Goal: Navigation & Orientation: Find specific page/section

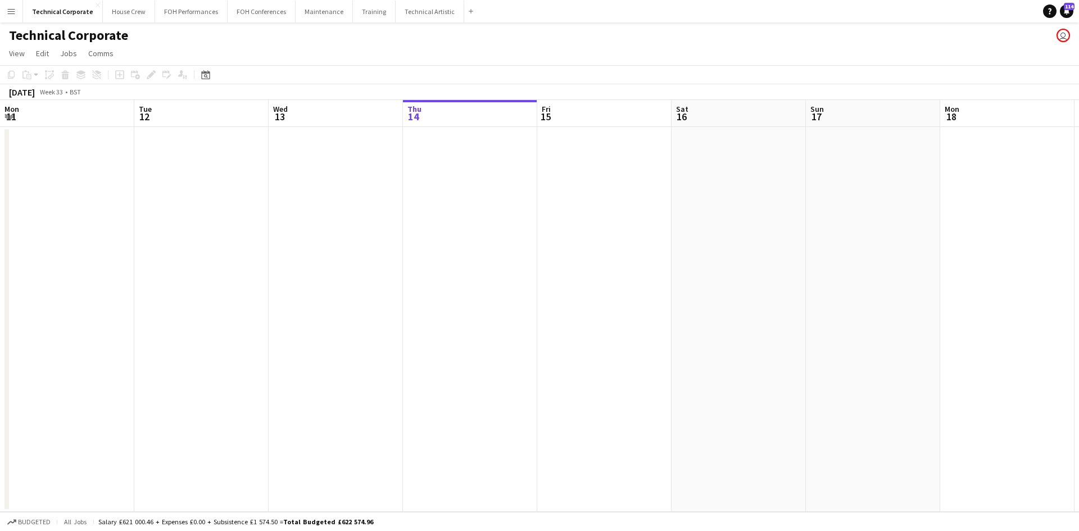
scroll to position [0, 269]
drag, startPoint x: 420, startPoint y: 7, endPoint x: 417, endPoint y: 21, distance: 14.5
click at [419, 8] on button "Technical Artistic Close" at bounding box center [430, 12] width 69 height 22
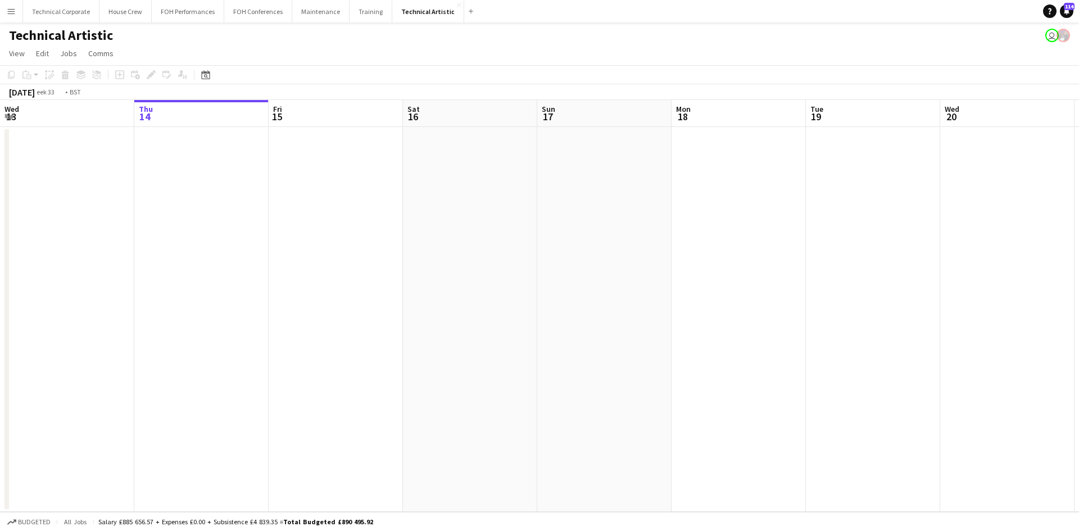
drag, startPoint x: 717, startPoint y: 348, endPoint x: -85, endPoint y: 279, distance: 805.1
click at [0, 279] on html "Menu Boards Boards Boards All jobs Status Workforce Workforce My Workforce Recr…" at bounding box center [539, 265] width 1079 height 531
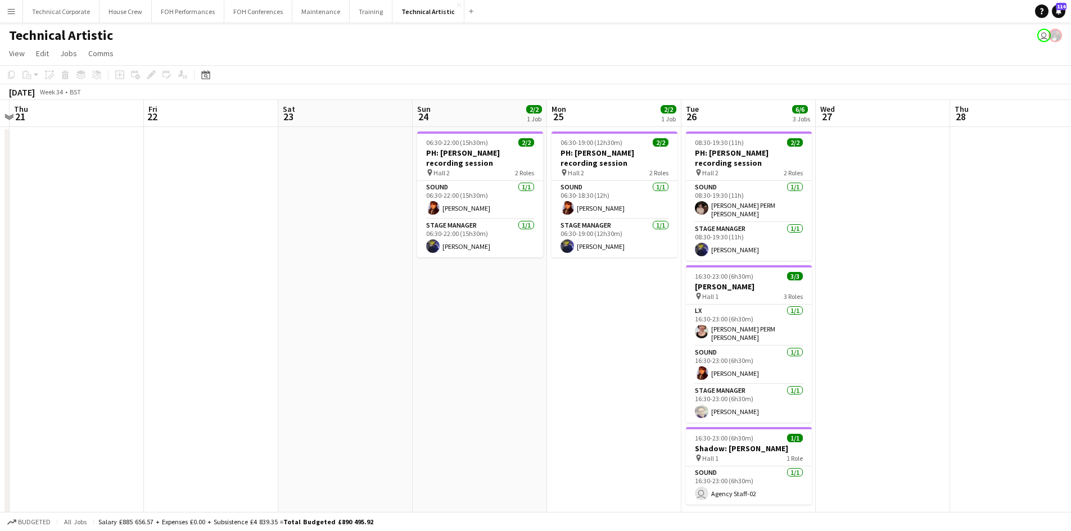
drag, startPoint x: 870, startPoint y: 349, endPoint x: 569, endPoint y: 292, distance: 306.0
click at [474, 302] on app-calendar-viewport "Mon 18 Tue 19 Wed 20 Thu 21 Fri 22 Sat 23 Sun 24 2/2 1 Job Mon 25 2/2 1 Job Tue…" at bounding box center [535, 316] width 1071 height 433
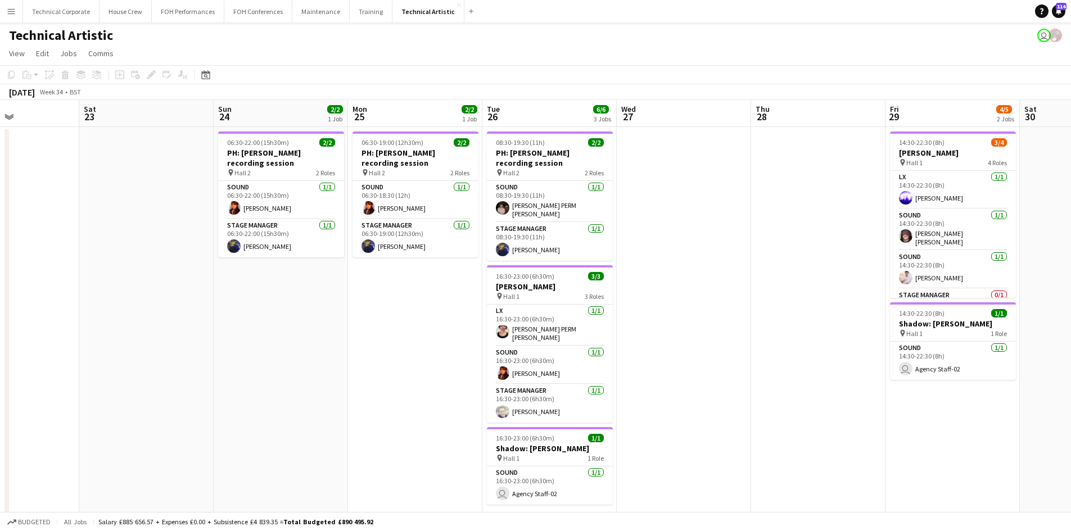
scroll to position [0, 329]
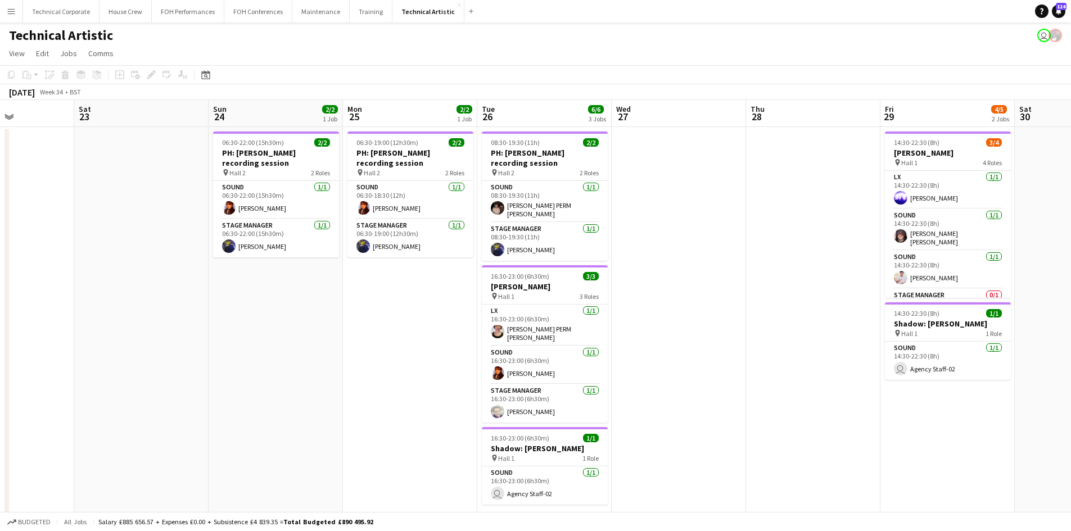
drag, startPoint x: 626, startPoint y: 335, endPoint x: 459, endPoint y: 328, distance: 166.5
click at [459, 328] on app-calendar-viewport "Wed 20 Thu 21 Fri 22 Sat 23 Sun 24 2/2 1 Job Mon 25 2/2 1 Job Tue 26 6/6 3 Jobs…" at bounding box center [535, 316] width 1071 height 433
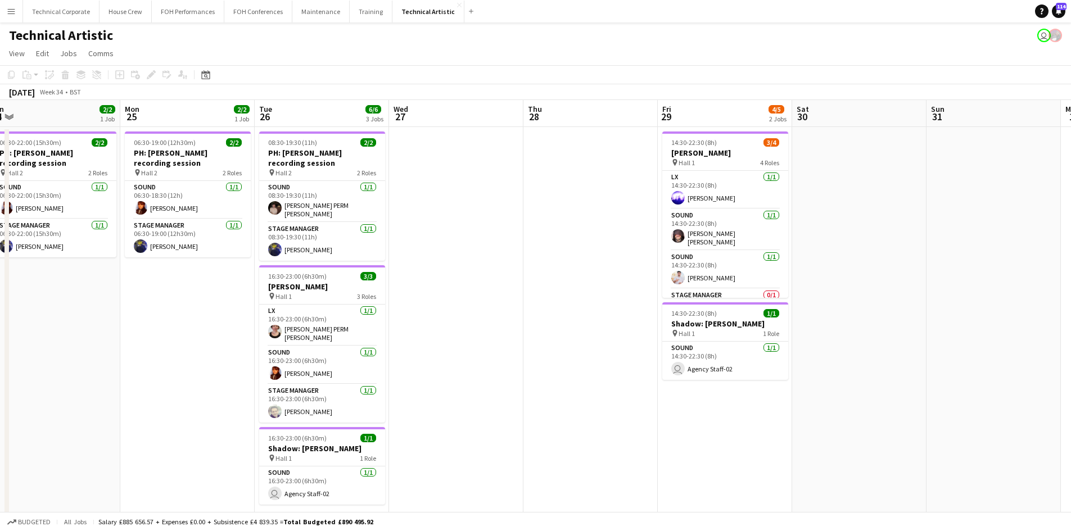
scroll to position [0, 432]
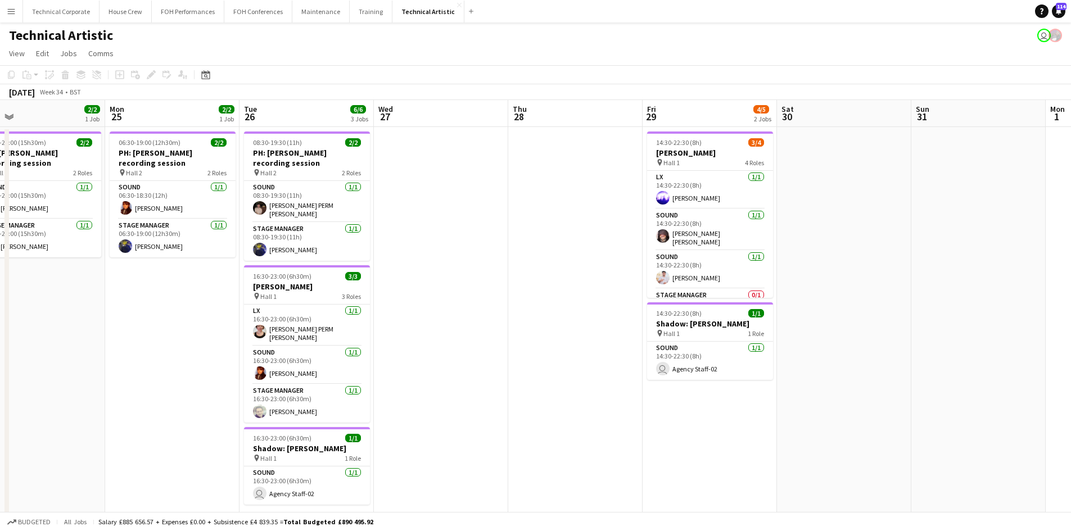
drag, startPoint x: 708, startPoint y: 168, endPoint x: 470, endPoint y: 170, distance: 237.8
click at [470, 170] on app-calendar-viewport "Thu 21 Fri 22 Sat 23 Sun 24 2/2 1 Job Mon 25 2/2 1 Job Tue 26 6/6 3 Jobs Wed 27…" at bounding box center [535, 316] width 1071 height 433
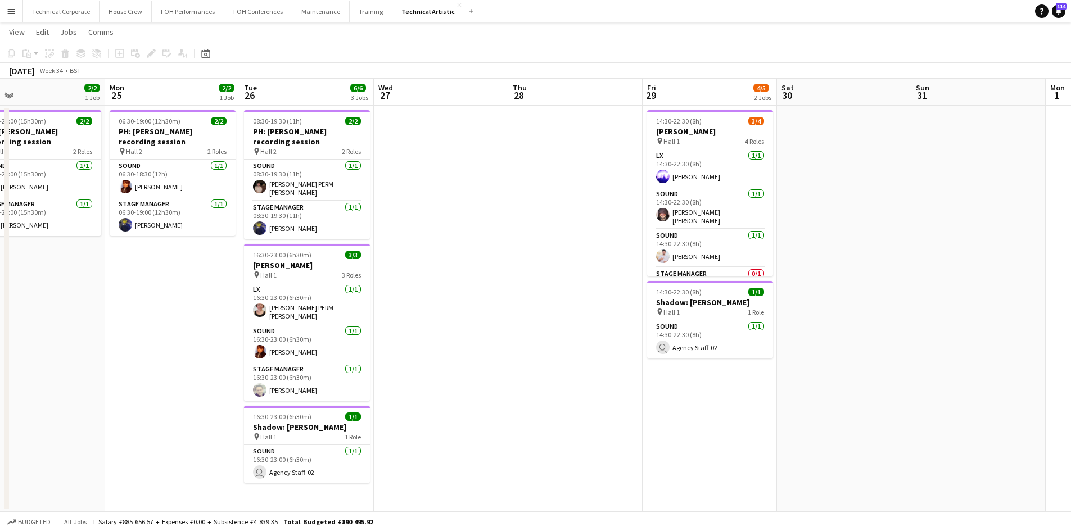
scroll to position [0, 0]
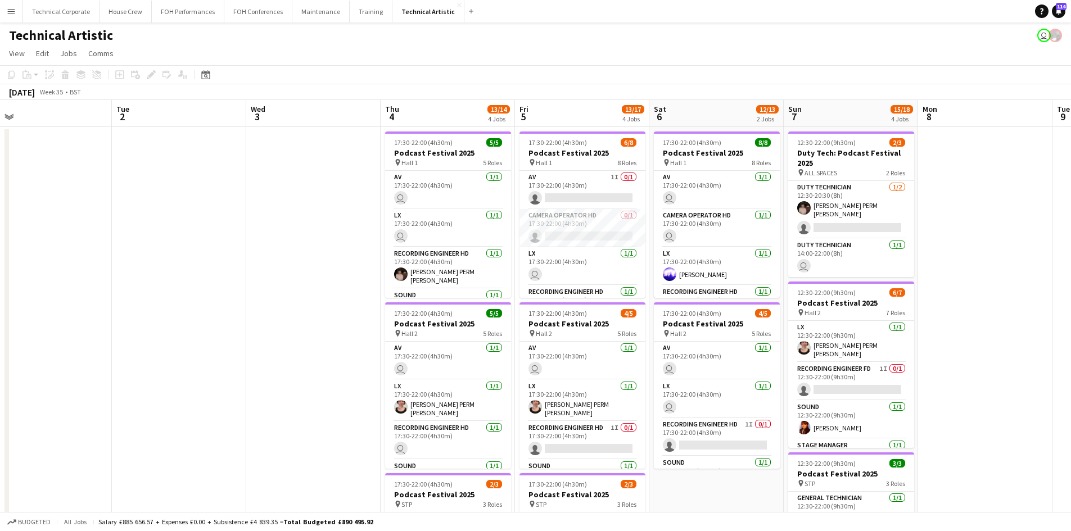
drag, startPoint x: 206, startPoint y: 181, endPoint x: 190, endPoint y: 175, distance: 17.2
click at [190, 175] on app-calendar-viewport "Thu 28 Fri 29 4/5 2 Jobs Sat 30 Sun 31 Mon 1 Tue 2 Wed 3 Thu 4 13/14 4 Jobs Fri…" at bounding box center [535, 454] width 1071 height 708
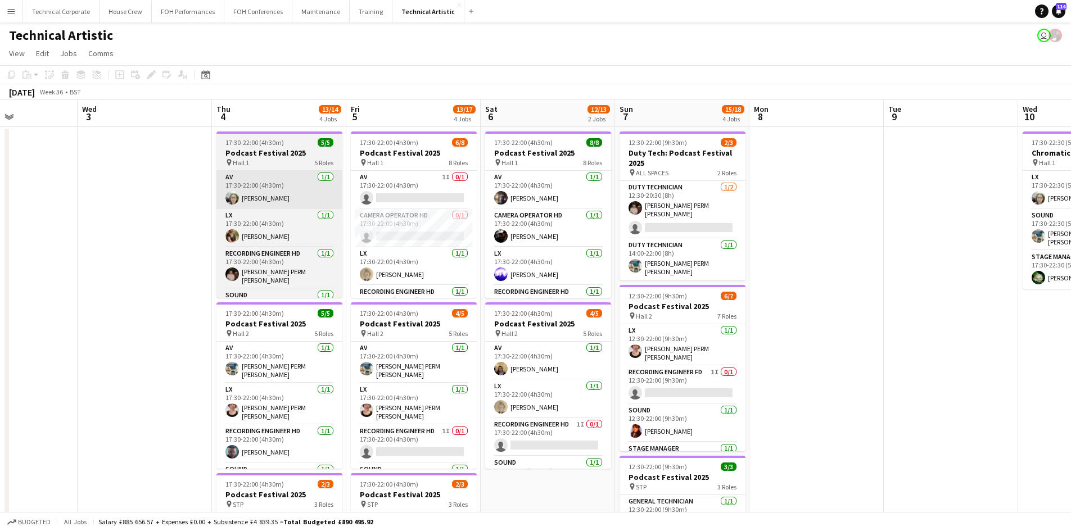
drag, startPoint x: 504, startPoint y: 205, endPoint x: 277, endPoint y: 171, distance: 230.1
click at [278, 173] on app-calendar-viewport "Sun 31 Mon 1 Tue 2 Wed 3 Thu 4 13/14 4 Jobs Fri 5 13/17 4 Jobs Sat 6 12/13 2 Jo…" at bounding box center [535, 454] width 1071 height 708
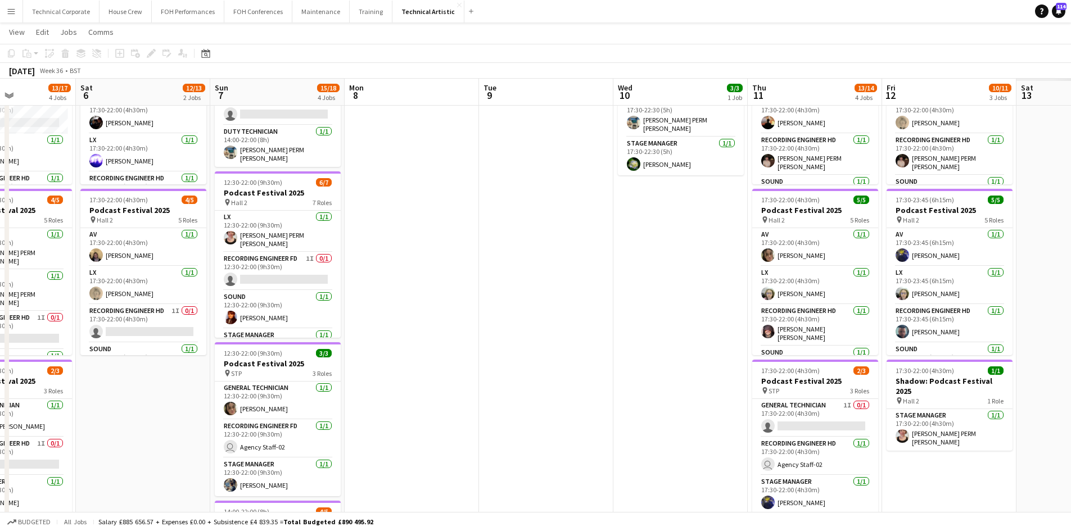
scroll to position [0, 374]
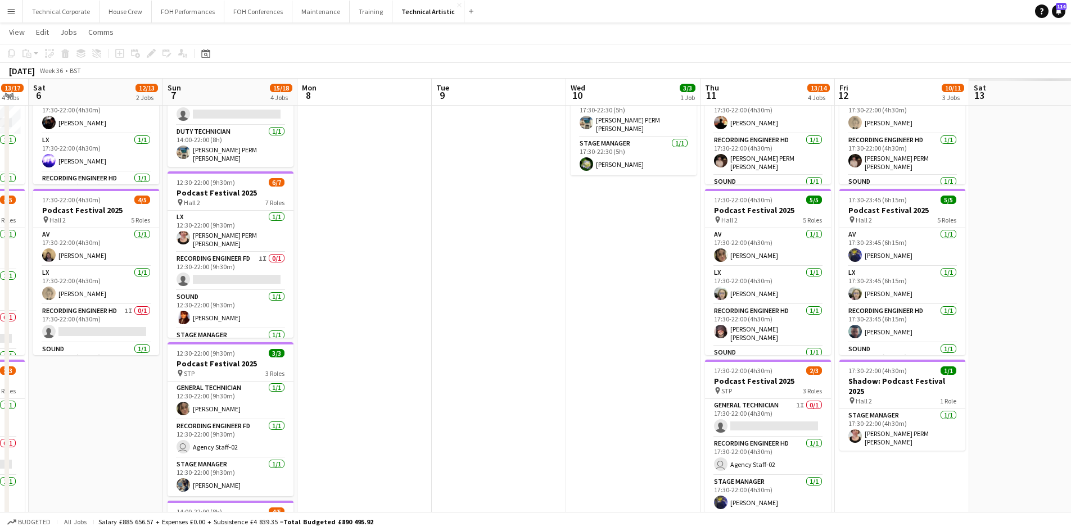
drag, startPoint x: 525, startPoint y: 275, endPoint x: 255, endPoint y: 242, distance: 272.4
click at [255, 242] on app-calendar-viewport "Wed 3 Thu 4 13/14 4 Jobs Fri 5 13/17 4 Jobs Sat 6 12/13 2 Jobs Sun 7 15/18 4 Jo…" at bounding box center [535, 312] width 1071 height 763
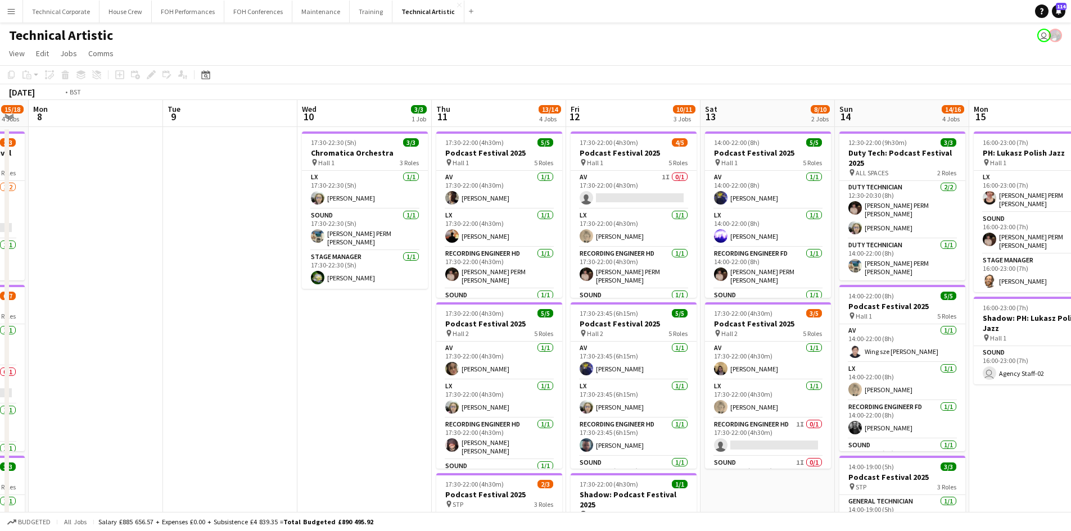
scroll to position [0, 395]
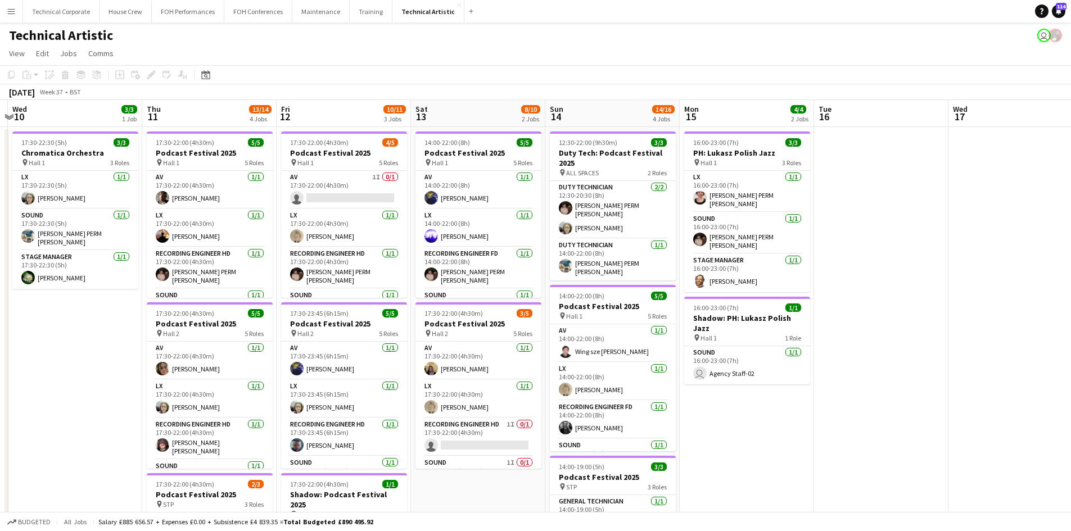
drag, startPoint x: 1040, startPoint y: 440, endPoint x: 750, endPoint y: 436, distance: 289.5
click at [750, 436] on app-calendar-viewport "Sun 7 15/18 4 Jobs Mon 8 Tue 9 Wed 10 3/3 1 Job Thu 11 13/14 4 Jobs Fri 12 10/1…" at bounding box center [535, 454] width 1071 height 708
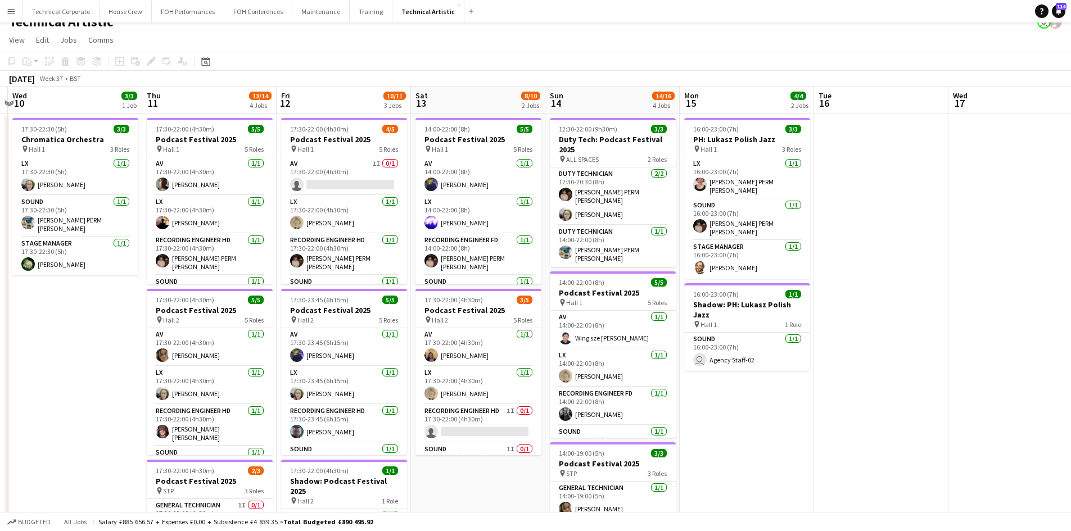
scroll to position [0, 0]
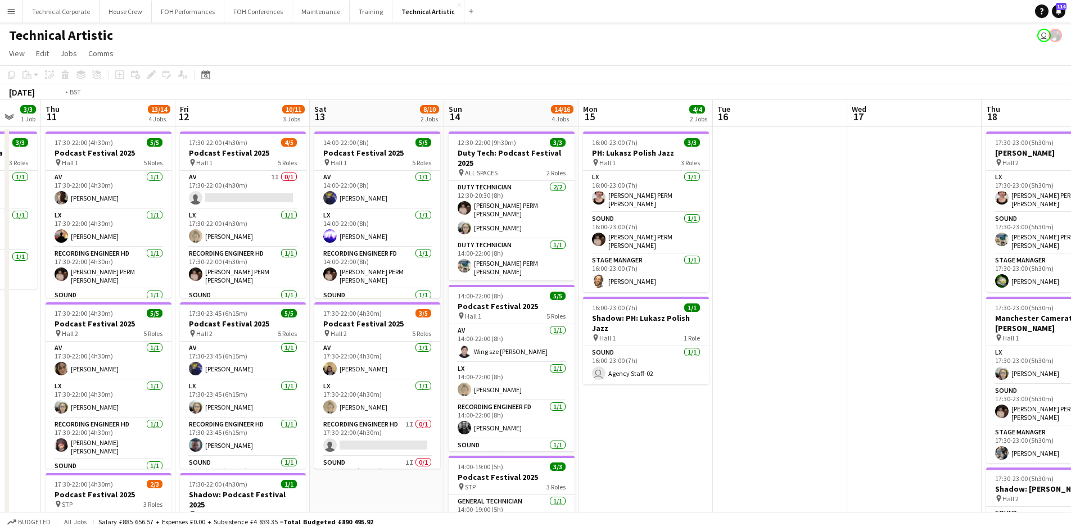
drag, startPoint x: 920, startPoint y: 382, endPoint x: 198, endPoint y: 366, distance: 721.9
click at [209, 372] on app-calendar-viewport "Sun 7 15/18 4 Jobs Mon 8 Tue 9 Wed 10 3/3 1 Job Thu 11 13/14 4 Jobs Fri 12 10/1…" at bounding box center [535, 454] width 1071 height 708
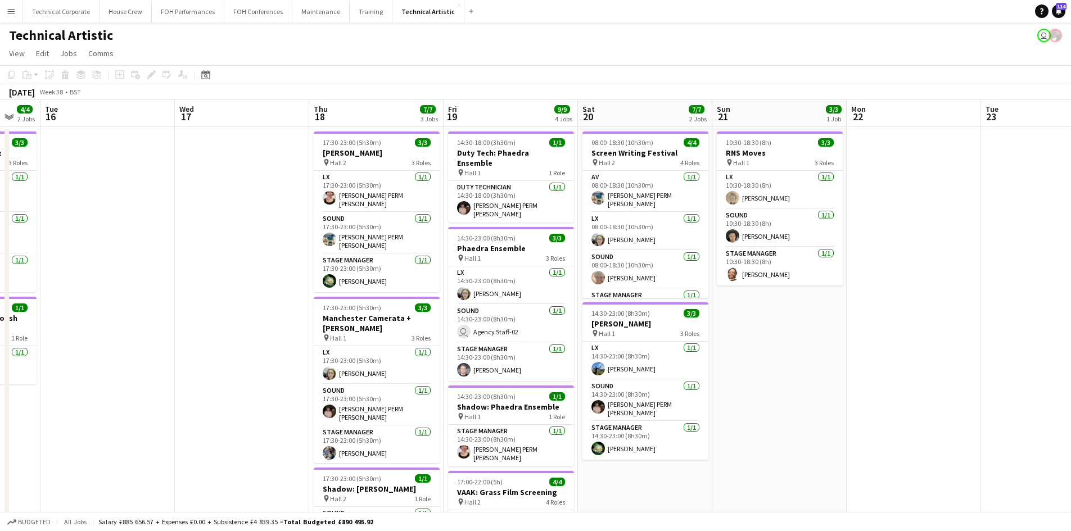
scroll to position [0, 379]
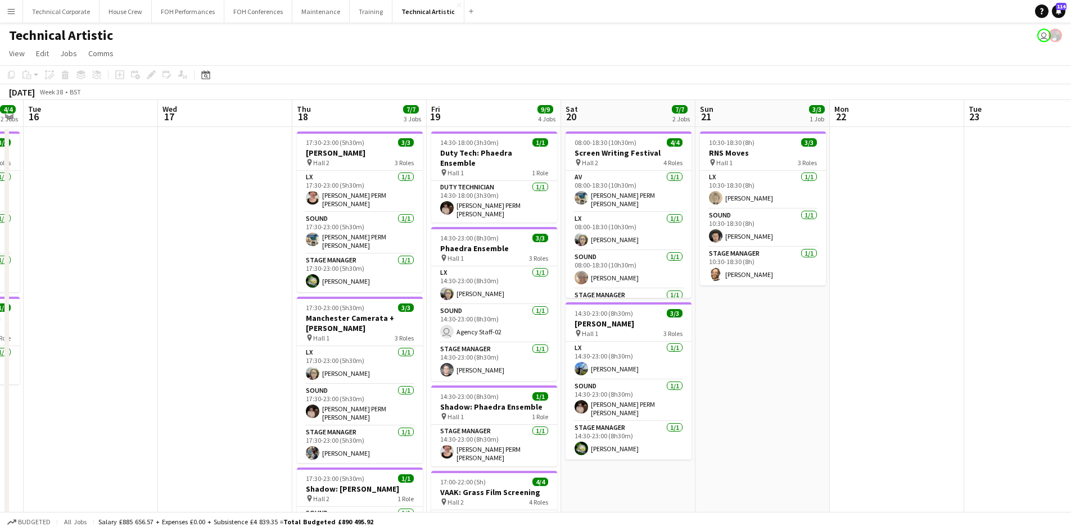
drag, startPoint x: 1038, startPoint y: 413, endPoint x: 958, endPoint y: 409, distance: 79.9
click at [958, 409] on app-calendar-viewport "Sat 13 8/10 2 Jobs Sun 14 14/16 4 Jobs Mon 15 4/4 2 Jobs Tue 16 Wed 17 Thu 18 7…" at bounding box center [535, 454] width 1071 height 708
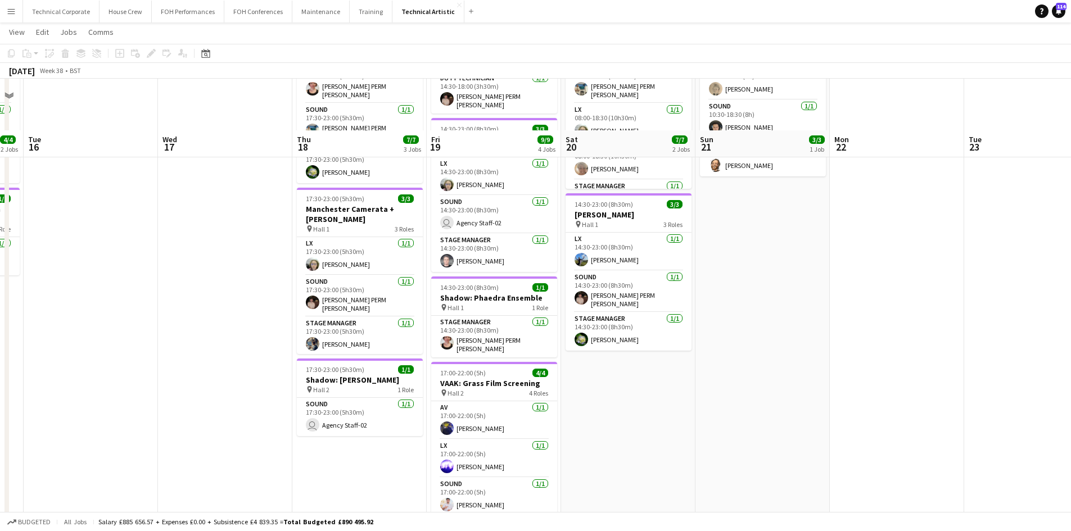
scroll to position [0, 0]
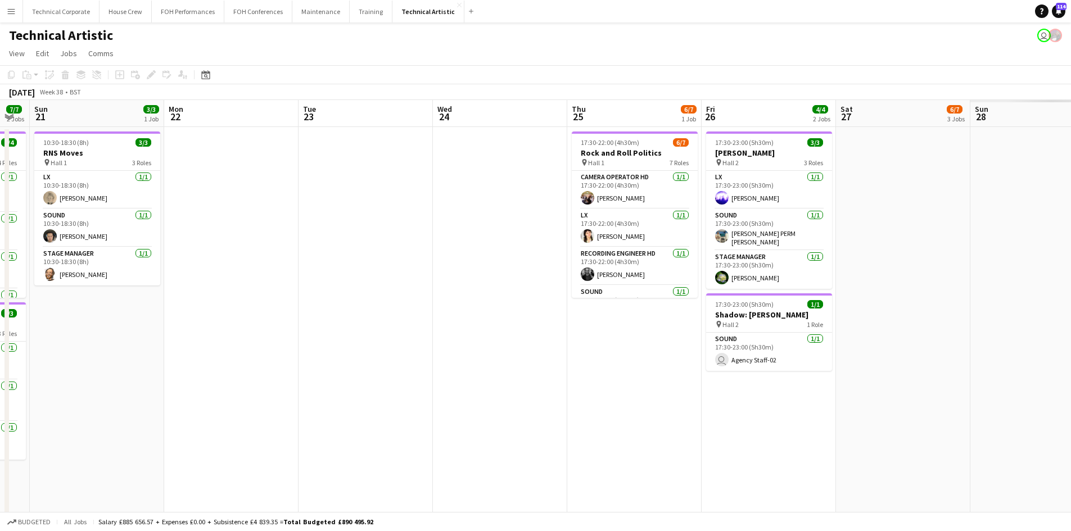
drag, startPoint x: 972, startPoint y: 370, endPoint x: 510, endPoint y: 321, distance: 465.3
click at [167, 344] on app-calendar-viewport "Thu 18 7/7 3 Jobs Fri 19 9/9 4 Jobs Sat 20 7/7 2 Jobs Sun 21 3/3 1 Job Mon 22 T…" at bounding box center [535, 454] width 1071 height 708
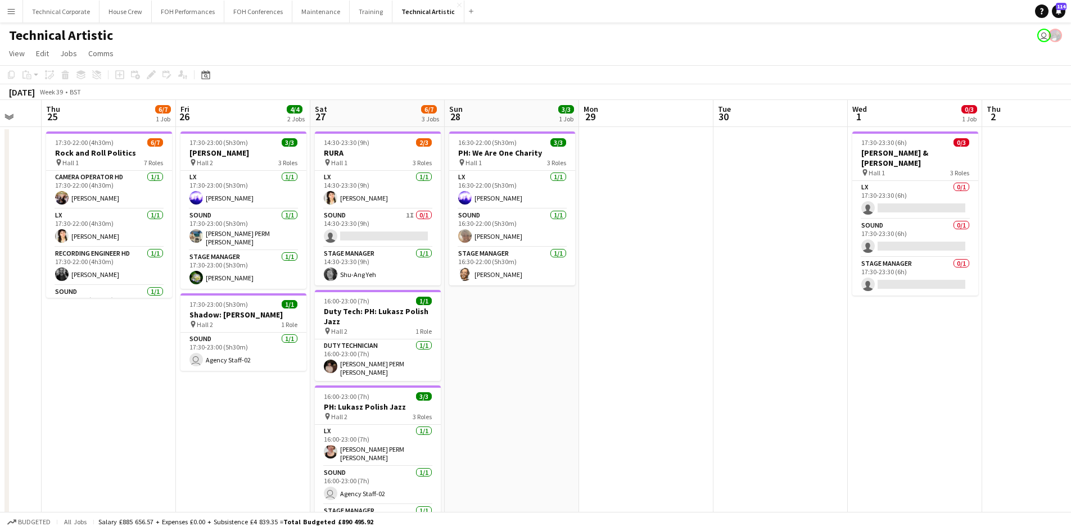
scroll to position [0, 362]
drag, startPoint x: 1006, startPoint y: 328, endPoint x: 619, endPoint y: 330, distance: 386.2
click at [619, 330] on app-calendar-viewport "Mon 22 Tue 23 Wed 24 Thu 25 6/7 1 Job Fri 26 4/4 2 Jobs Sat 27 6/7 3 Jobs Sun 2…" at bounding box center [535, 454] width 1071 height 708
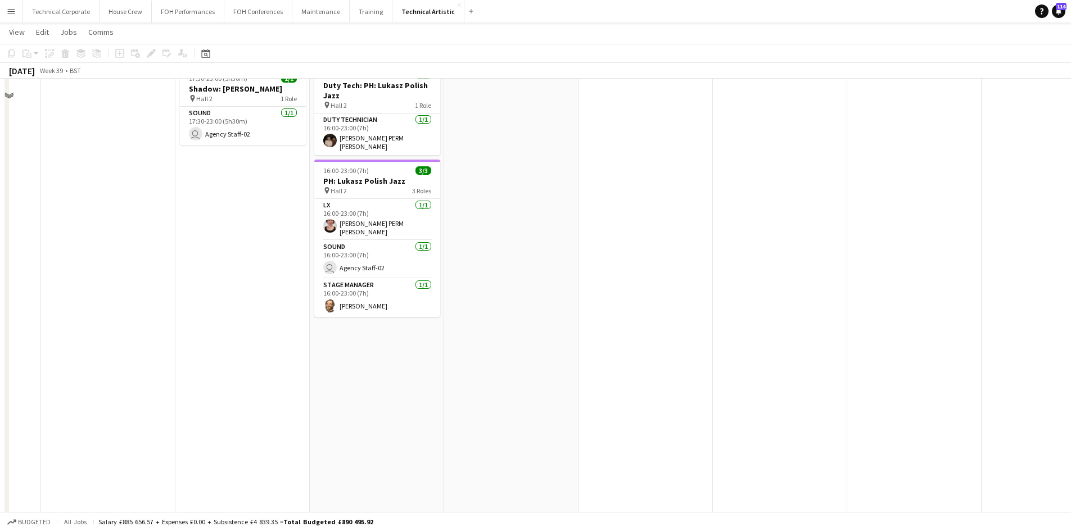
scroll to position [0, 0]
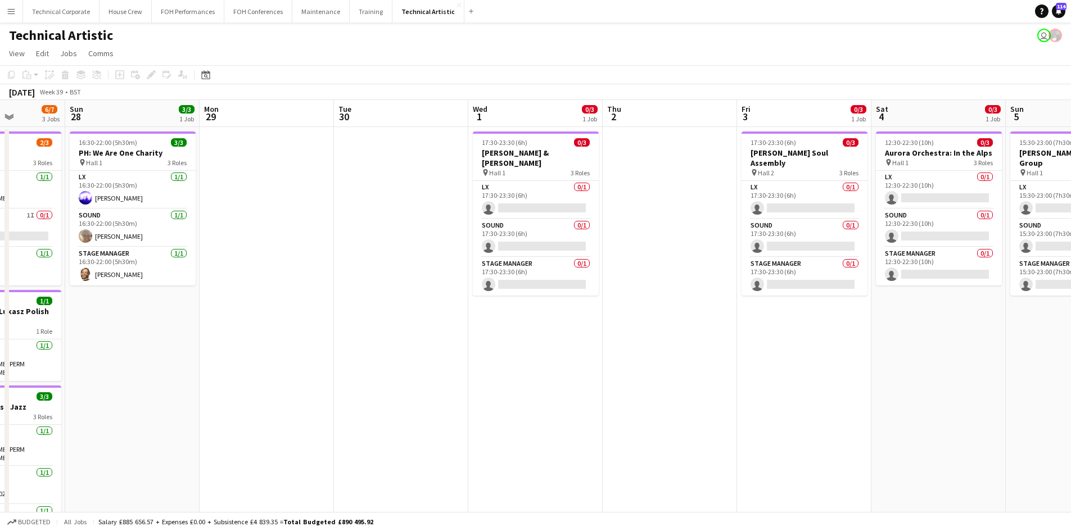
drag, startPoint x: 538, startPoint y: 318, endPoint x: 350, endPoint y: 304, distance: 188.8
click at [350, 304] on app-calendar-viewport "Thu 25 6/7 1 Job Fri 26 4/4 2 Jobs Sat 27 6/7 3 Jobs Sun 28 3/3 1 Job Mon 29 Tu…" at bounding box center [535, 454] width 1071 height 708
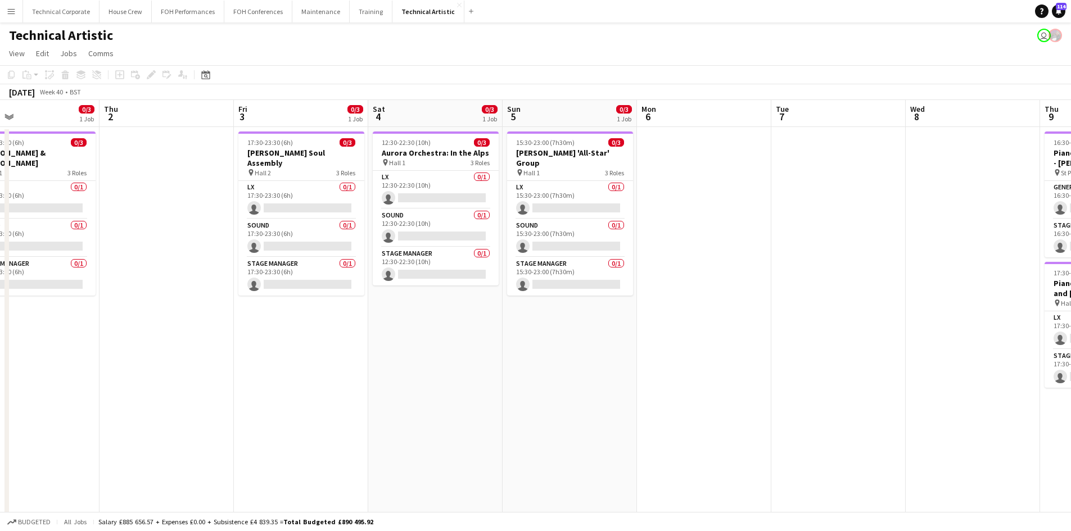
scroll to position [0, 389]
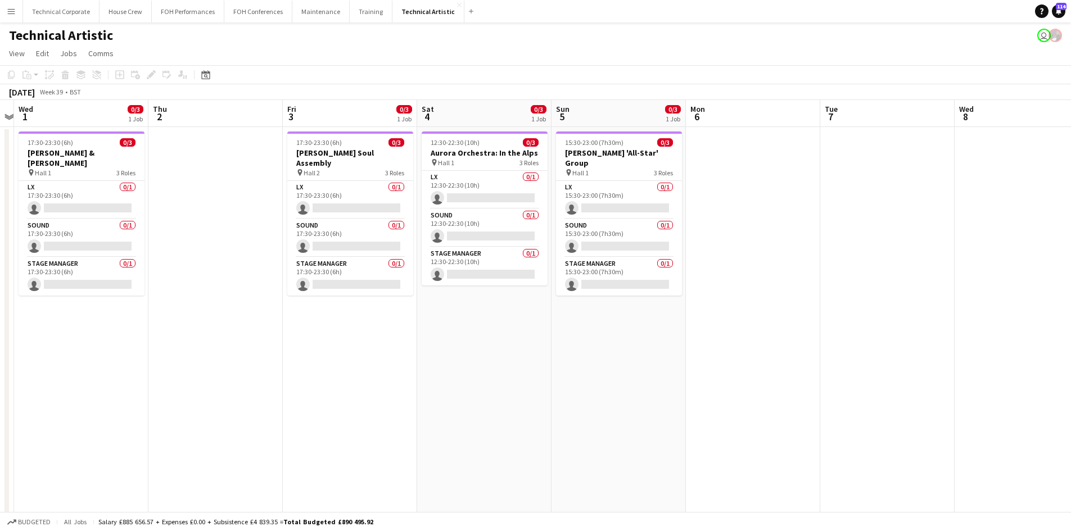
drag, startPoint x: 650, startPoint y: 402, endPoint x: 379, endPoint y: 356, distance: 274.8
click at [379, 356] on app-calendar-viewport "Sun 28 3/3 1 Job Mon 29 Tue 30 Wed 1 0/3 1 Job Thu 2 Fri 3 0/3 1 Job Sat 4 0/3 …" at bounding box center [535, 454] width 1071 height 708
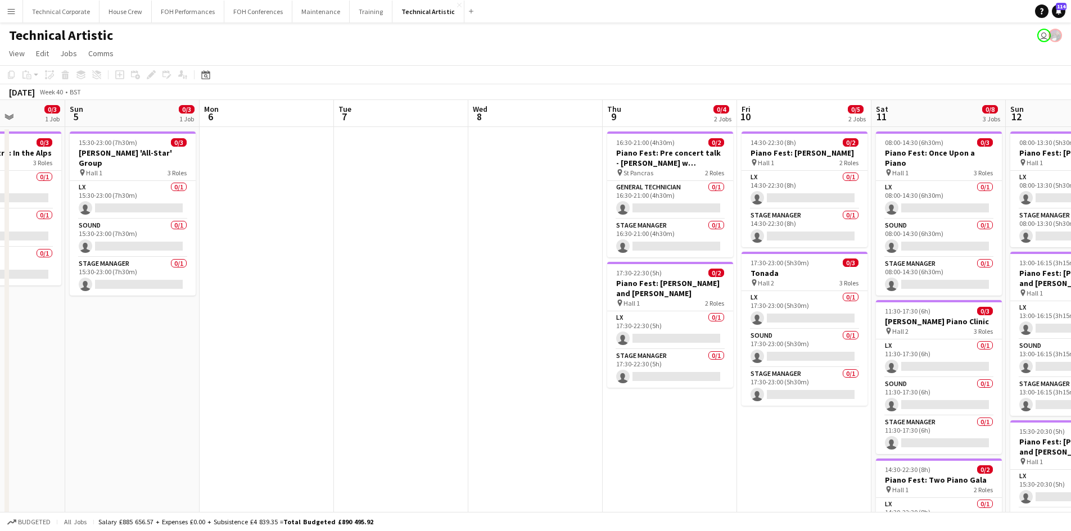
drag, startPoint x: 221, startPoint y: 294, endPoint x: 115, endPoint y: 275, distance: 108.4
click at [110, 283] on app-calendar-viewport "Thu 2 Fri 3 0/3 1 Job Sat 4 0/3 1 Job Sun 5 0/3 1 Job Mon 6 Tue 7 Wed 8 Thu 9 0…" at bounding box center [535, 454] width 1071 height 708
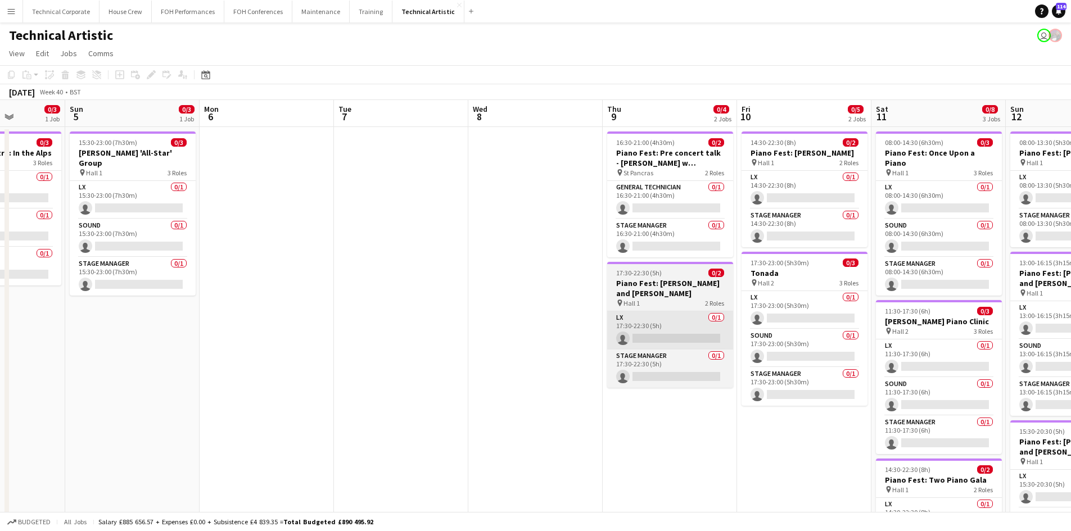
scroll to position [0, 0]
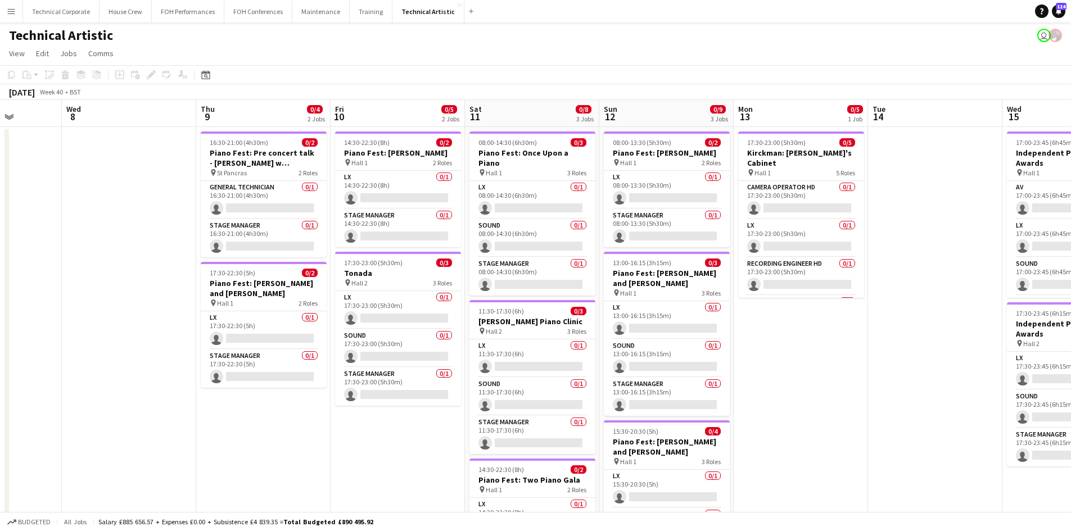
drag, startPoint x: 1064, startPoint y: 384, endPoint x: 792, endPoint y: 380, distance: 271.5
click at [792, 380] on app-calendar-viewport "Sun 5 0/3 1 Job Mon 6 Tue 7 Wed 8 Thu 9 0/4 2 Jobs Fri 10 0/5 2 Jobs Sat 11 0/8…" at bounding box center [535, 454] width 1071 height 708
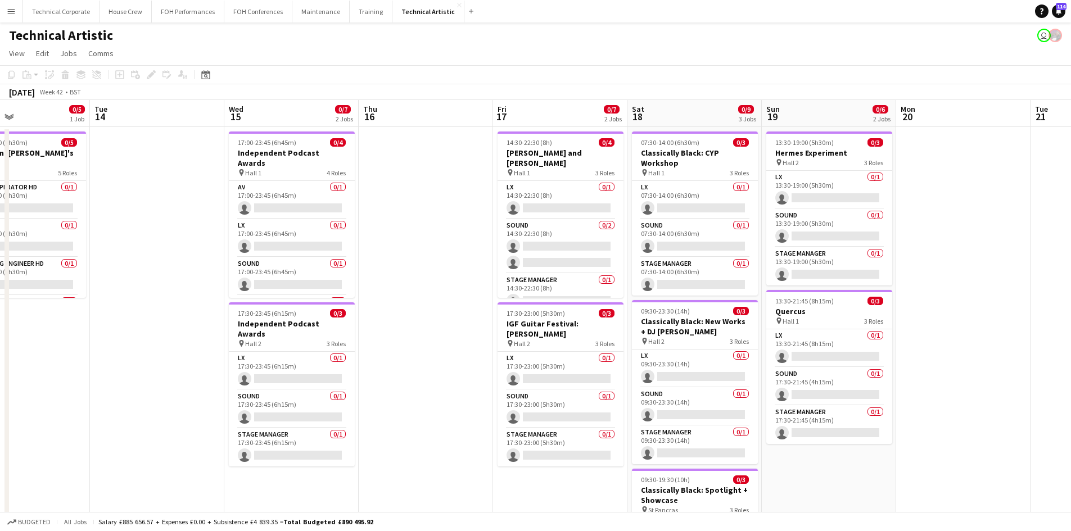
drag, startPoint x: 844, startPoint y: 334, endPoint x: 151, endPoint y: 296, distance: 694.1
click at [146, 299] on app-calendar-viewport "Sat 11 0/8 3 Jobs Sun 12 0/9 3 Jobs Mon 13 0/5 1 Job Tue 14 Wed 15 0/7 2 Jobs T…" at bounding box center [535, 454] width 1071 height 708
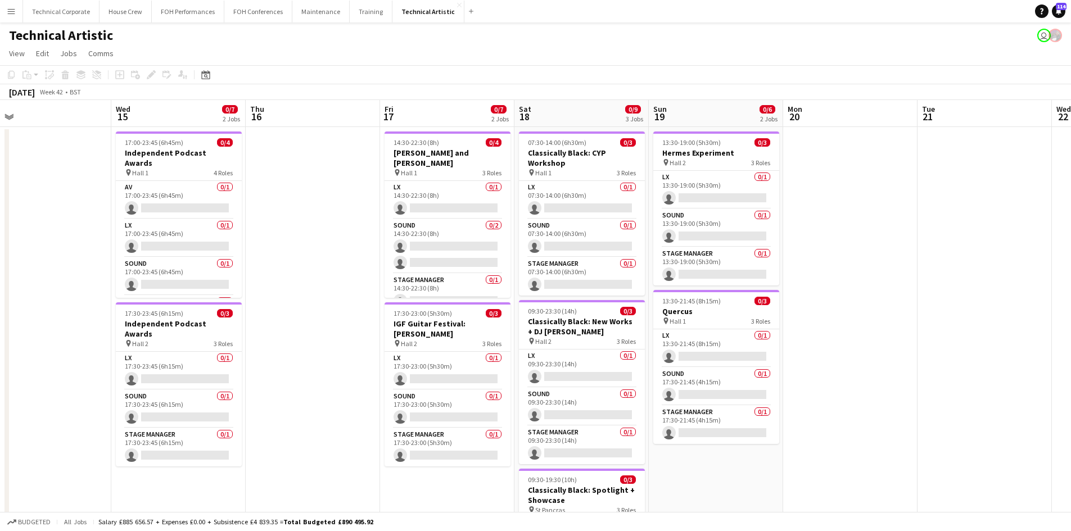
drag, startPoint x: 280, startPoint y: 320, endPoint x: 297, endPoint y: 298, distance: 27.6
click at [225, 314] on app-calendar-viewport "Sat 11 0/8 3 Jobs Sun 12 0/9 3 Jobs Mon 13 0/5 1 Job Tue 14 Wed 15 0/7 2 Jobs T…" at bounding box center [535, 454] width 1071 height 708
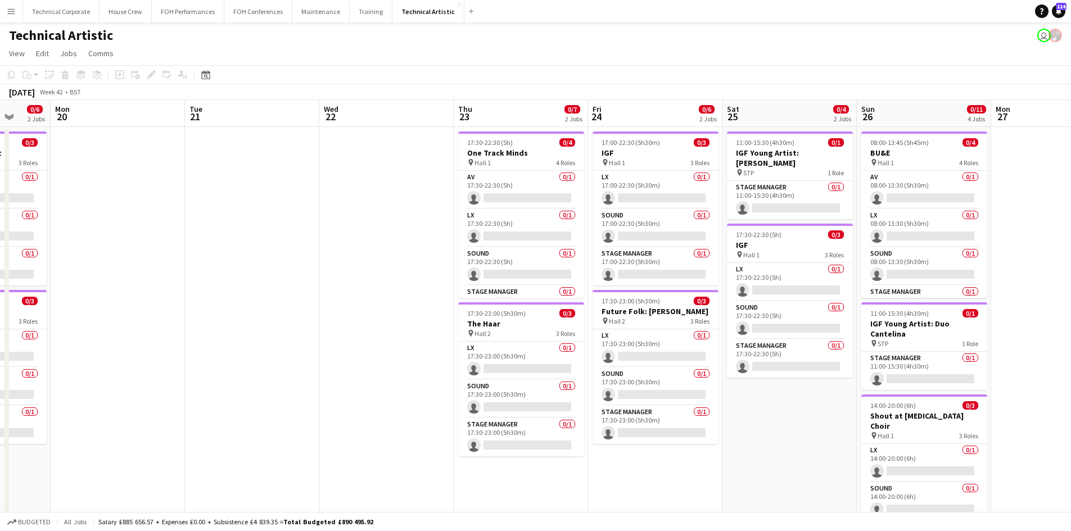
drag, startPoint x: 939, startPoint y: 302, endPoint x: 207, endPoint y: 257, distance: 733.3
click at [207, 257] on app-calendar-viewport "Fri 17 0/7 2 Jobs Sat 18 0/9 3 Jobs Sun 19 0/6 2 Jobs Mon 20 Tue 21 Wed 22 Thu …" at bounding box center [535, 454] width 1071 height 708
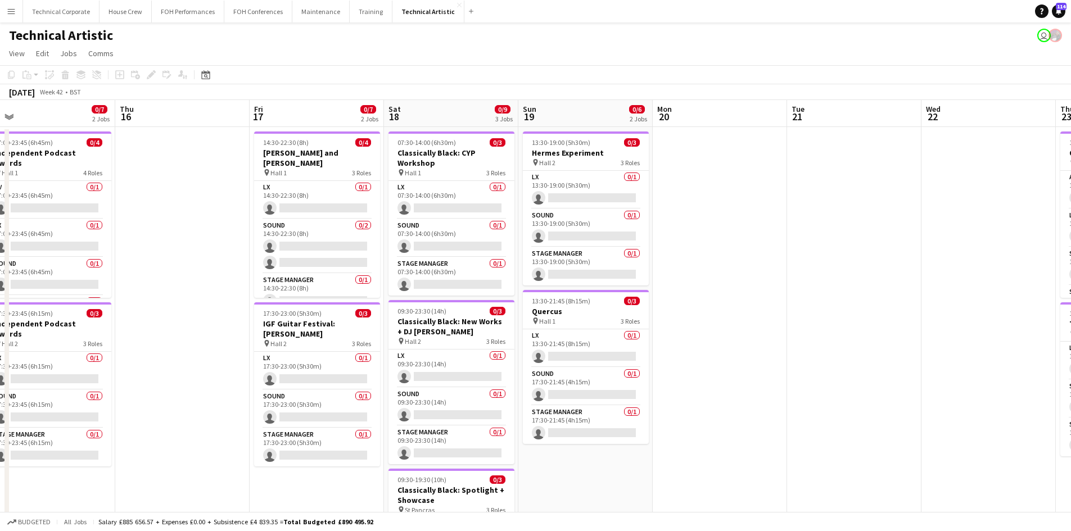
drag, startPoint x: 266, startPoint y: 355, endPoint x: 797, endPoint y: 322, distance: 532.2
click at [797, 322] on app-calendar-viewport "Mon 13 0/5 1 Job Tue 14 Wed 15 0/7 2 Jobs Thu 16 Fri 17 0/7 2 Jobs Sat 18 0/9 3…" at bounding box center [535, 454] width 1071 height 708
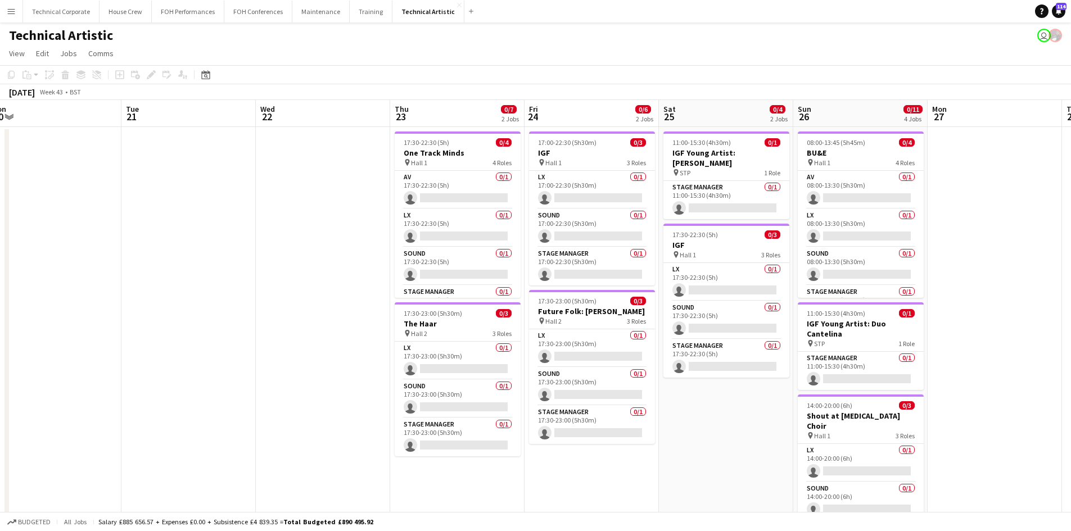
drag, startPoint x: 854, startPoint y: 327, endPoint x: 187, endPoint y: 343, distance: 667.4
click at [187, 343] on app-calendar-viewport "Fri 17 0/7 2 Jobs Sat 18 0/9 3 Jobs Sun 19 0/6 2 Jobs Mon 20 Tue 21 Wed 22 Thu …" at bounding box center [535, 454] width 1071 height 708
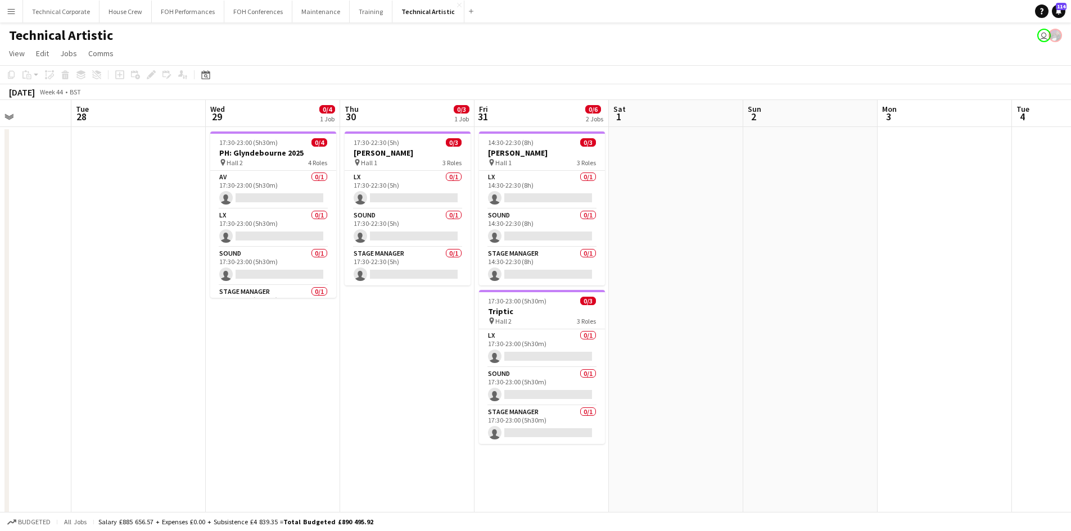
drag, startPoint x: 993, startPoint y: 325, endPoint x: 4, endPoint y: 264, distance: 990.7
click at [4, 264] on app-calendar-viewport "Sat 25 0/4 2 Jobs Sun 26 0/11 4 Jobs Mon 27 Tue 28 Wed 29 0/4 1 Job Thu 30 0/3 …" at bounding box center [535, 454] width 1071 height 708
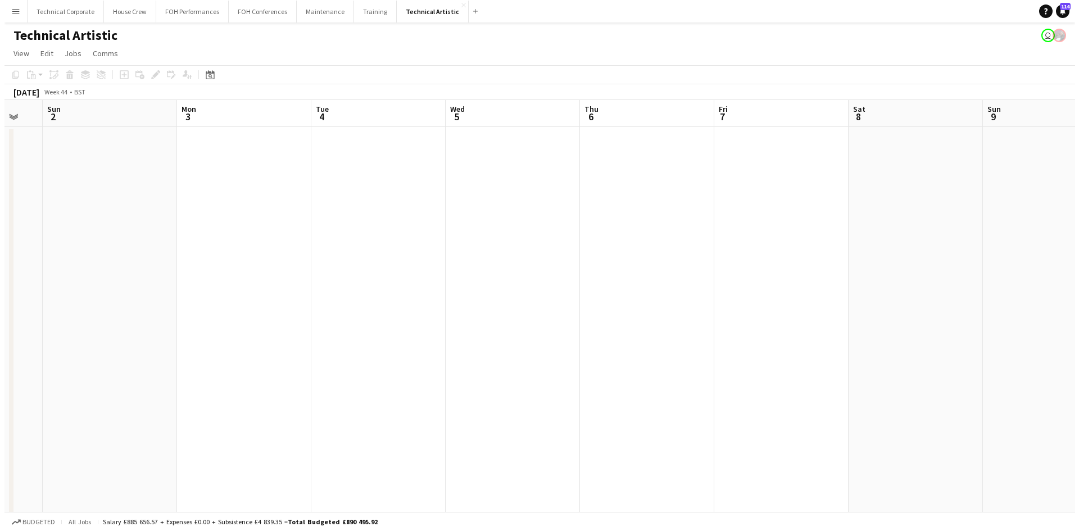
scroll to position [0, 269]
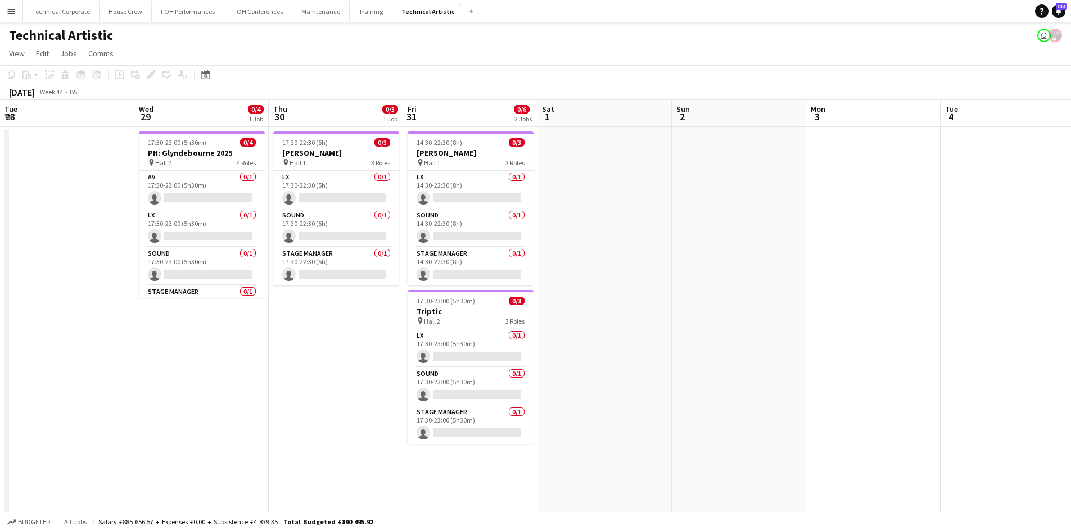
drag, startPoint x: 951, startPoint y: 287, endPoint x: 1079, endPoint y: 266, distance: 129.3
click at [1071, 266] on html "Menu Boards Boards Boards All jobs Status Workforce Workforce My Workforce Recr…" at bounding box center [535, 413] width 1071 height 827
click at [56, 14] on button "Technical Corporate Close" at bounding box center [61, 12] width 76 height 22
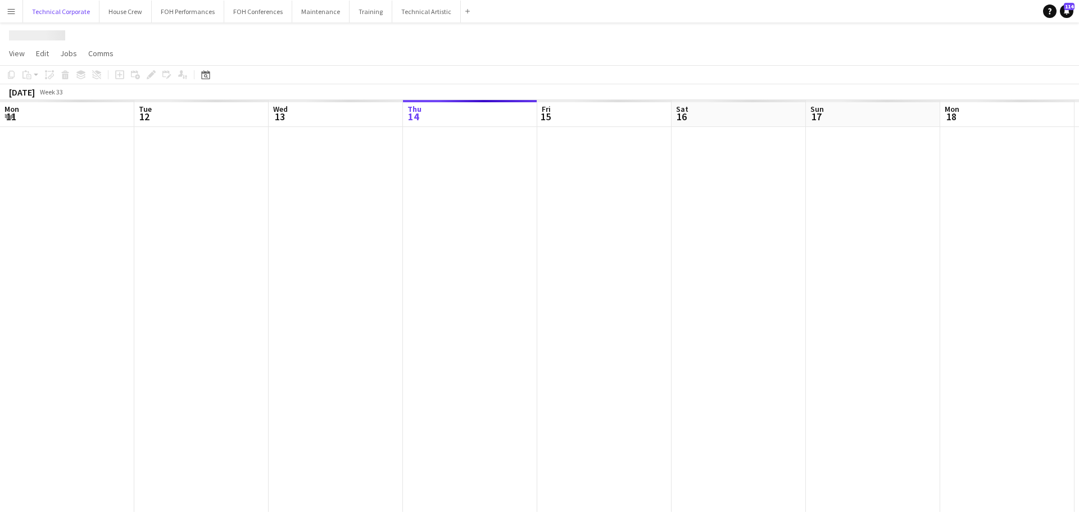
scroll to position [0, 269]
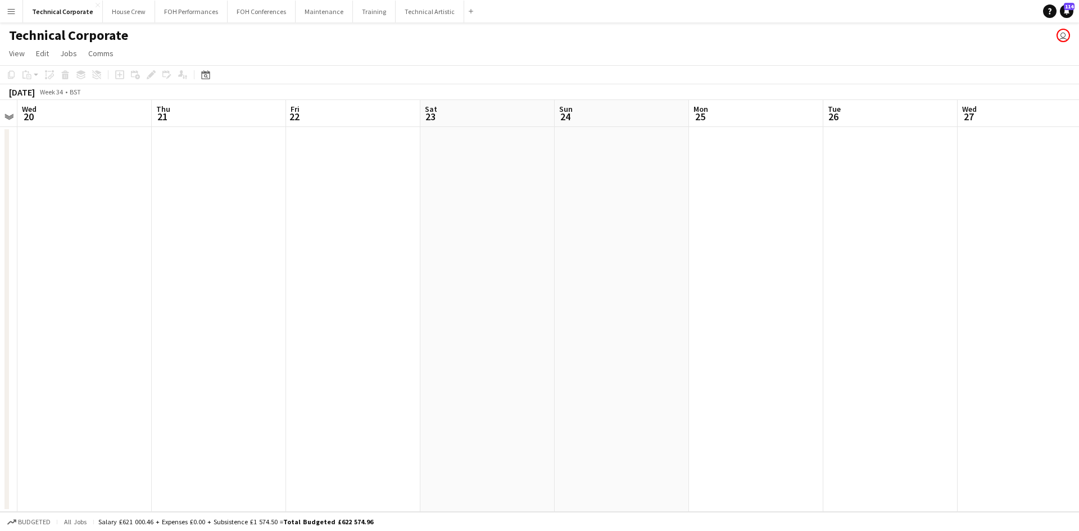
drag, startPoint x: 290, startPoint y: 297, endPoint x: 201, endPoint y: 252, distance: 100.1
click at [22, 251] on app-calendar-viewport "Sun 17 Mon 18 Tue 19 Wed 20 Thu 21 Fri 22 Sat 23 Sun 24 Mon 25 Tue 26 Wed 27 Th…" at bounding box center [539, 306] width 1079 height 412
drag, startPoint x: 817, startPoint y: 383, endPoint x: 410, endPoint y: 279, distance: 420.0
click at [46, 263] on app-calendar-viewport "Sun 17 Mon 18 Tue 19 Wed 20 Thu 21 Fri 22 Sat 23 Sun 24 Mon 25 Tue 26 Wed 27 Th…" at bounding box center [539, 306] width 1079 height 412
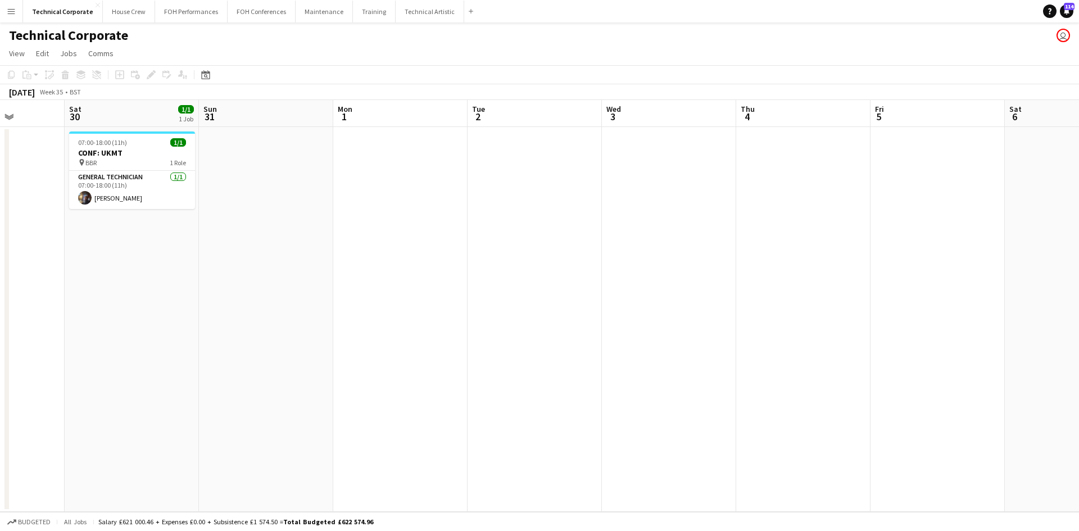
drag, startPoint x: 431, startPoint y: 380, endPoint x: 278, endPoint y: 295, distance: 174.9
click at [147, 332] on app-calendar-viewport "Wed 27 Thu 28 Fri 29 Sat 30 1/1 1 Job Sun 31 Mon 1 Tue 2 Wed 3 Thu 4 Fri 5 Sat …" at bounding box center [539, 306] width 1079 height 412
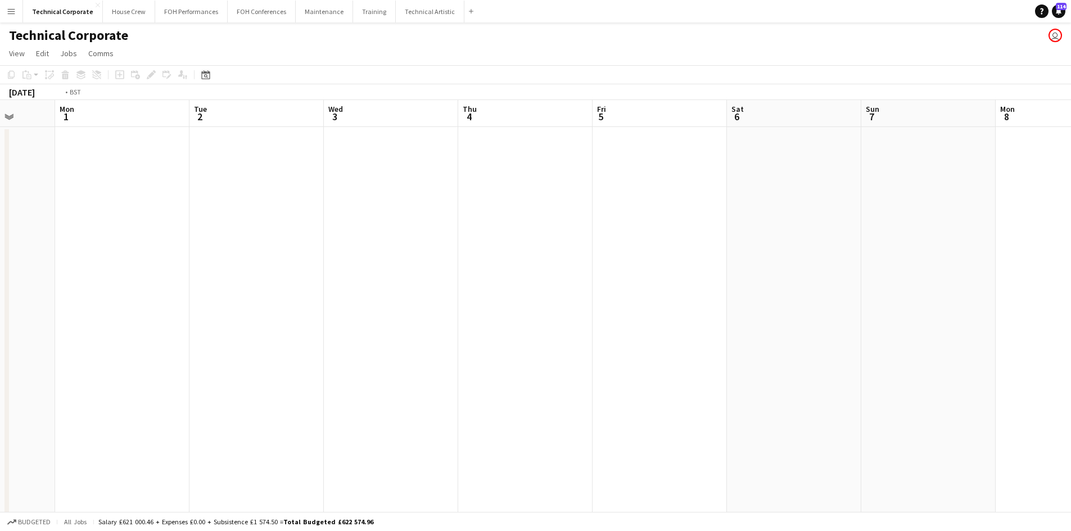
drag, startPoint x: 684, startPoint y: 383, endPoint x: 30, endPoint y: 332, distance: 656.3
click at [30, 332] on app-calendar-viewport "Fri 29 Sat 30 1/1 1 Job Sun 31 Mon 1 Tue 2 Wed 3 Thu 4 Fri 5 Sat 6 Sun 7 Mon 8 …" at bounding box center [535, 383] width 1071 height 566
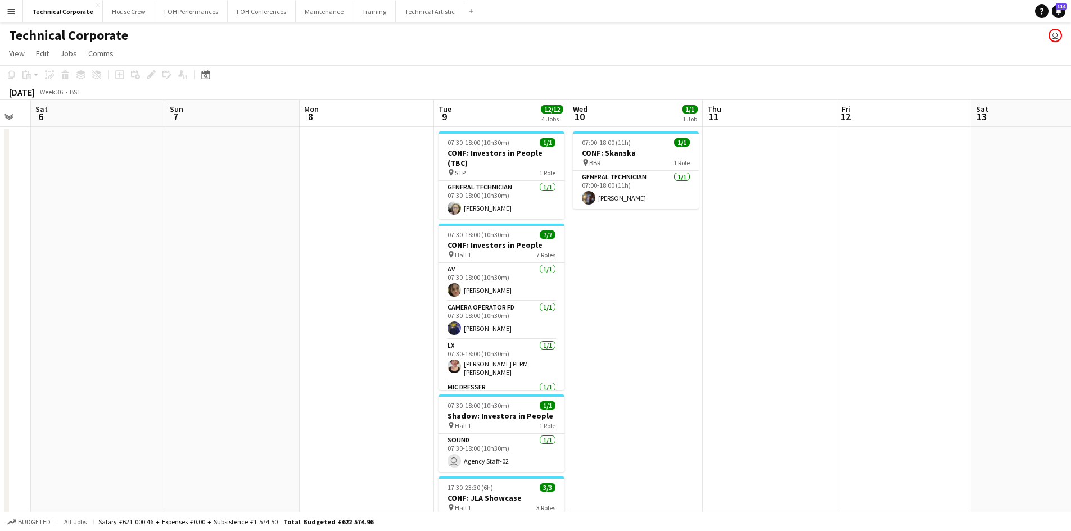
drag, startPoint x: 201, startPoint y: 355, endPoint x: 254, endPoint y: 355, distance: 52.3
click at [0, 358] on html "Menu Boards Boards Boards All jobs Status Workforce Workforce My Workforce Recr…" at bounding box center [535, 342] width 1071 height 685
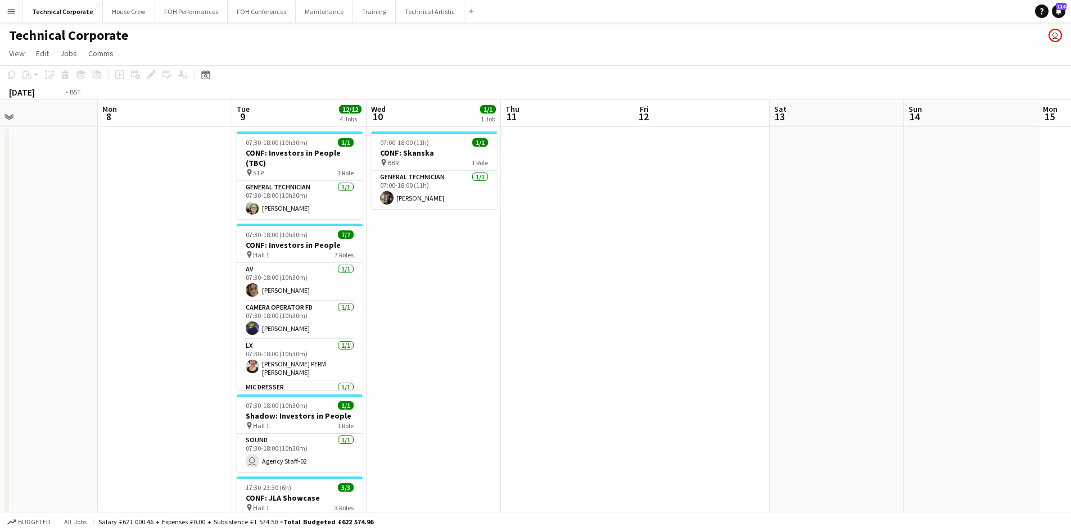
drag, startPoint x: 778, startPoint y: 364, endPoint x: 166, endPoint y: 352, distance: 611.7
click at [166, 352] on app-calendar-viewport "Fri 5 Sat 6 Sun 7 Mon 8 Tue 9 12/12 4 Jobs Wed 10 1/1 1 Job Thu 11 Fri 12 Sat 1…" at bounding box center [535, 433] width 1071 height 667
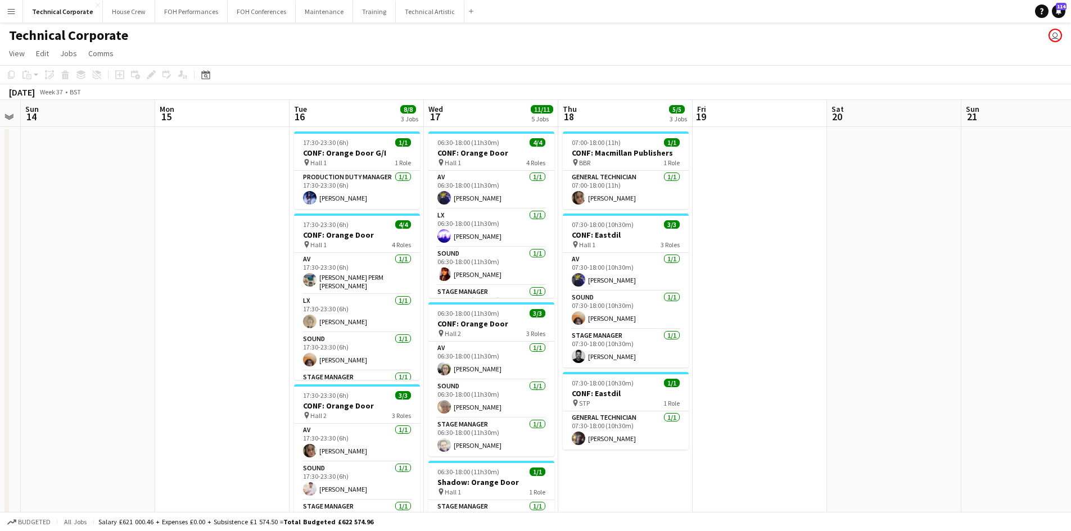
drag, startPoint x: 873, startPoint y: 374, endPoint x: 669, endPoint y: 408, distance: 206.9
click at [669, 408] on app-calendar-viewport "Thu 11 Fri 12 Sat 13 Sun 14 Mon 15 Tue 16 8/8 3 Jobs Wed 17 11/11 5 Jobs Thu 18…" at bounding box center [535, 440] width 1071 height 681
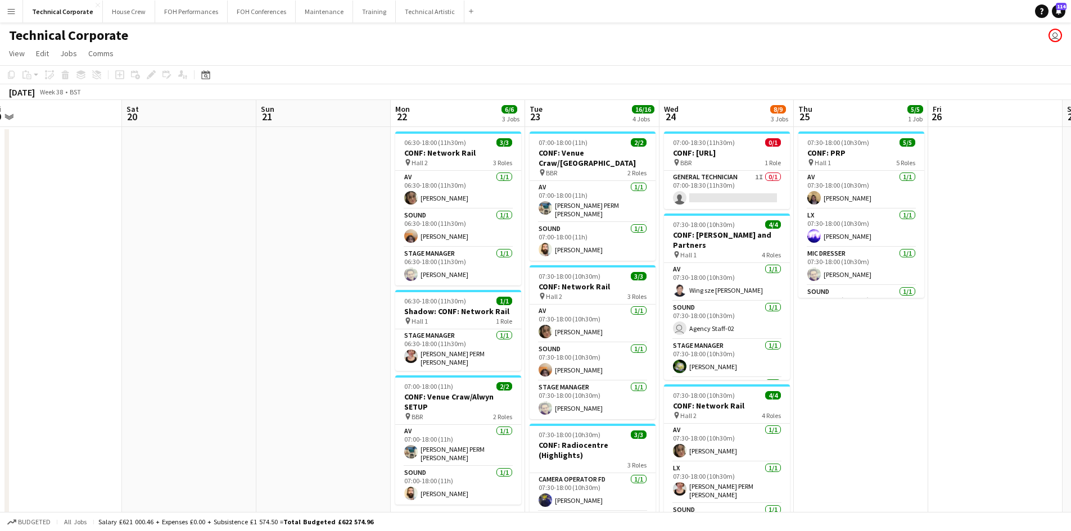
drag, startPoint x: 938, startPoint y: 357, endPoint x: 232, endPoint y: 360, distance: 706.6
click at [232, 360] on app-calendar-viewport "Tue 16 8/8 3 Jobs Wed 17 11/11 5 Jobs Thu 18 5/5 3 Jobs Fri 19 Sat 20 Sun 21 Mo…" at bounding box center [535, 440] width 1071 height 681
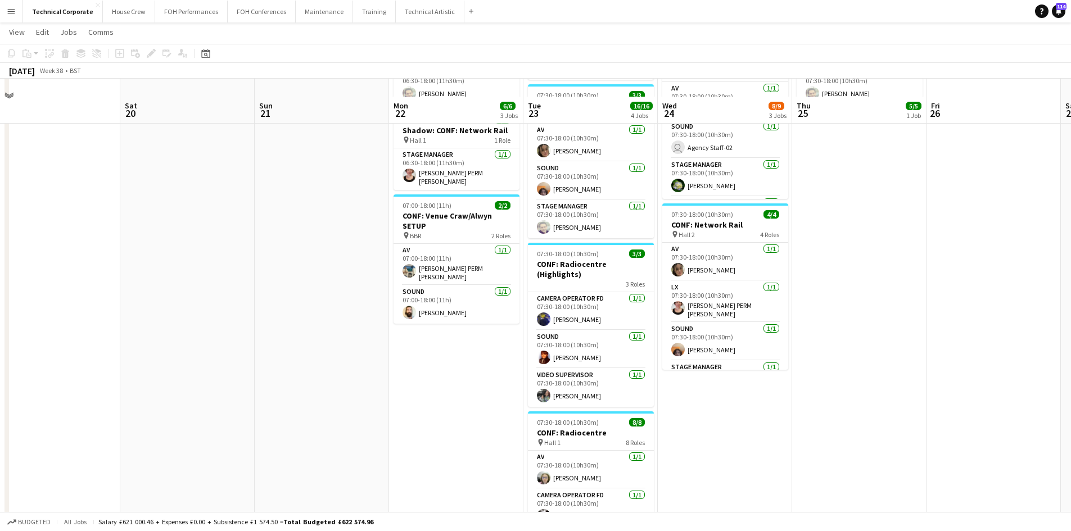
scroll to position [169, 0]
